Goal: Navigation & Orientation: Find specific page/section

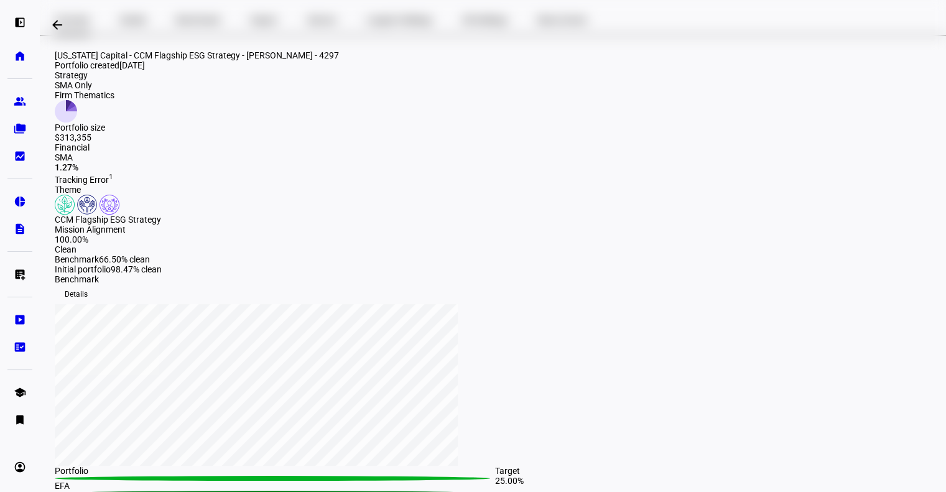
scroll to position [100, 0]
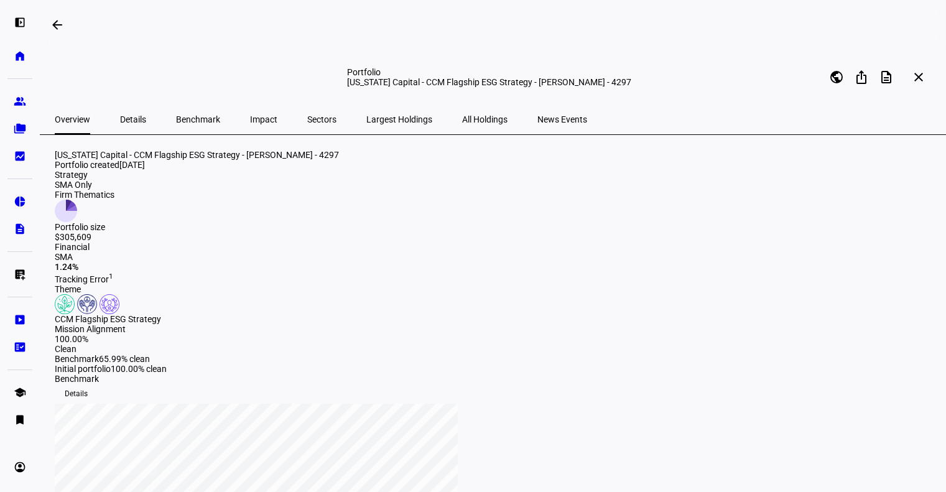
click at [126, 116] on span "Details" at bounding box center [133, 119] width 26 height 9
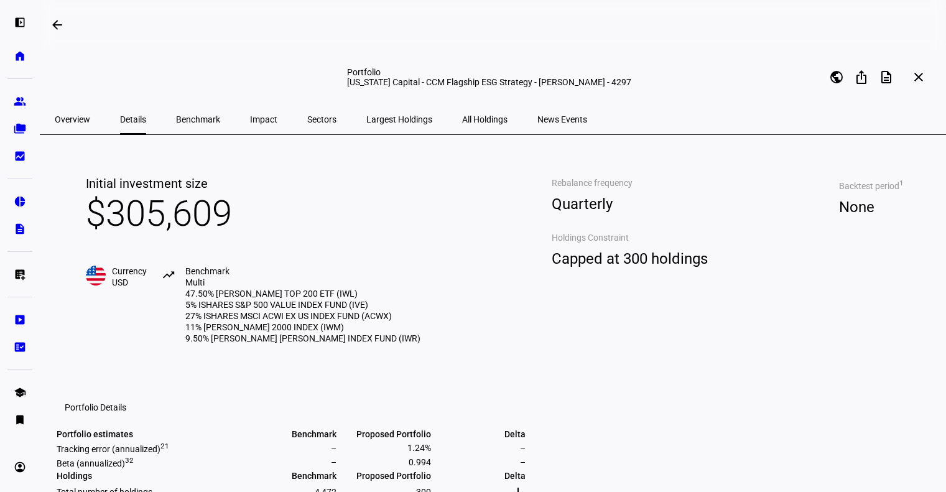
click at [462, 119] on span "All Holdings" at bounding box center [484, 119] width 45 height 9
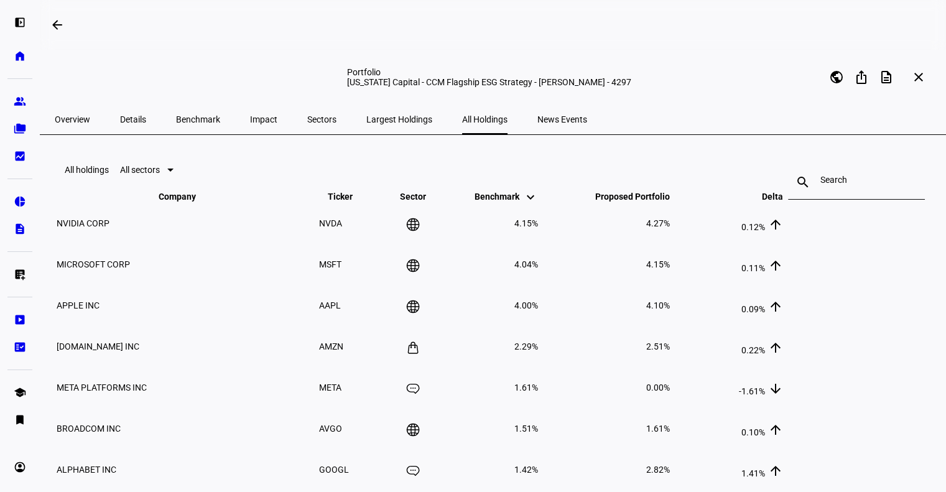
click at [73, 119] on span "Overview" at bounding box center [72, 119] width 35 height 9
